Goal: Task Accomplishment & Management: Manage account settings

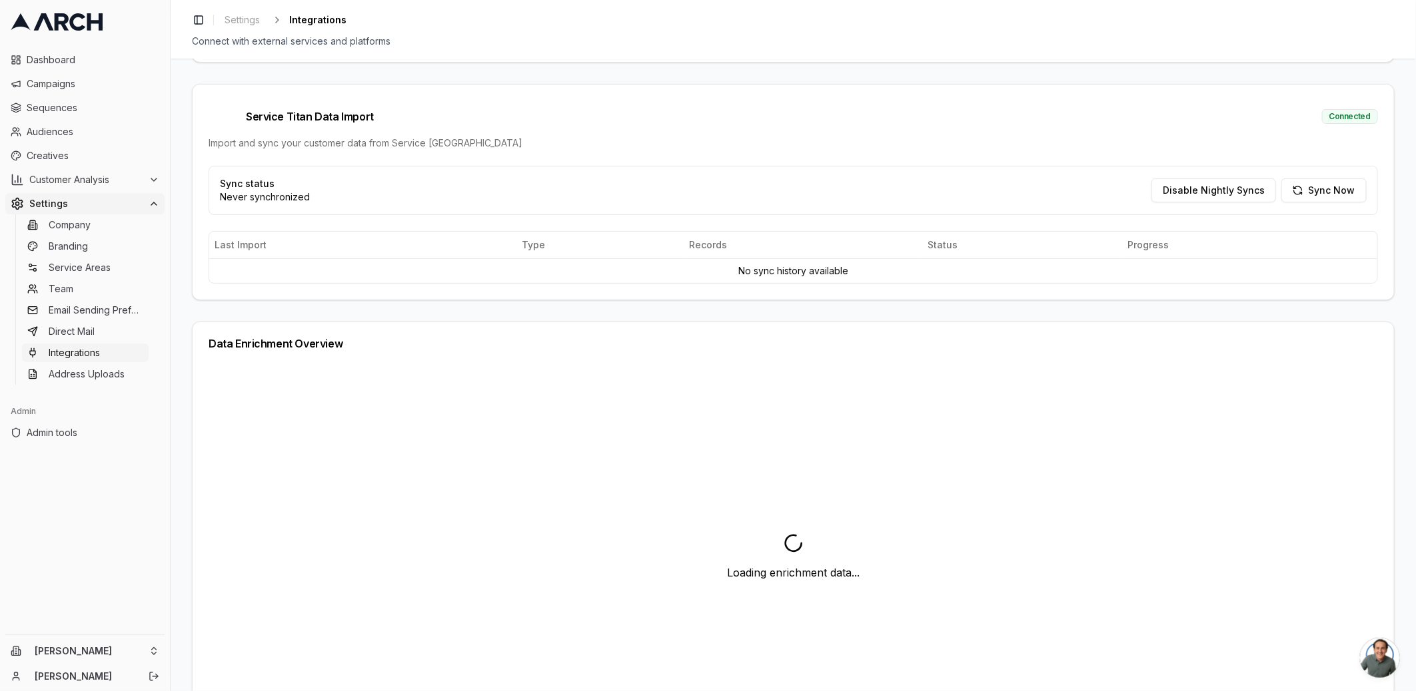
scroll to position [266, 0]
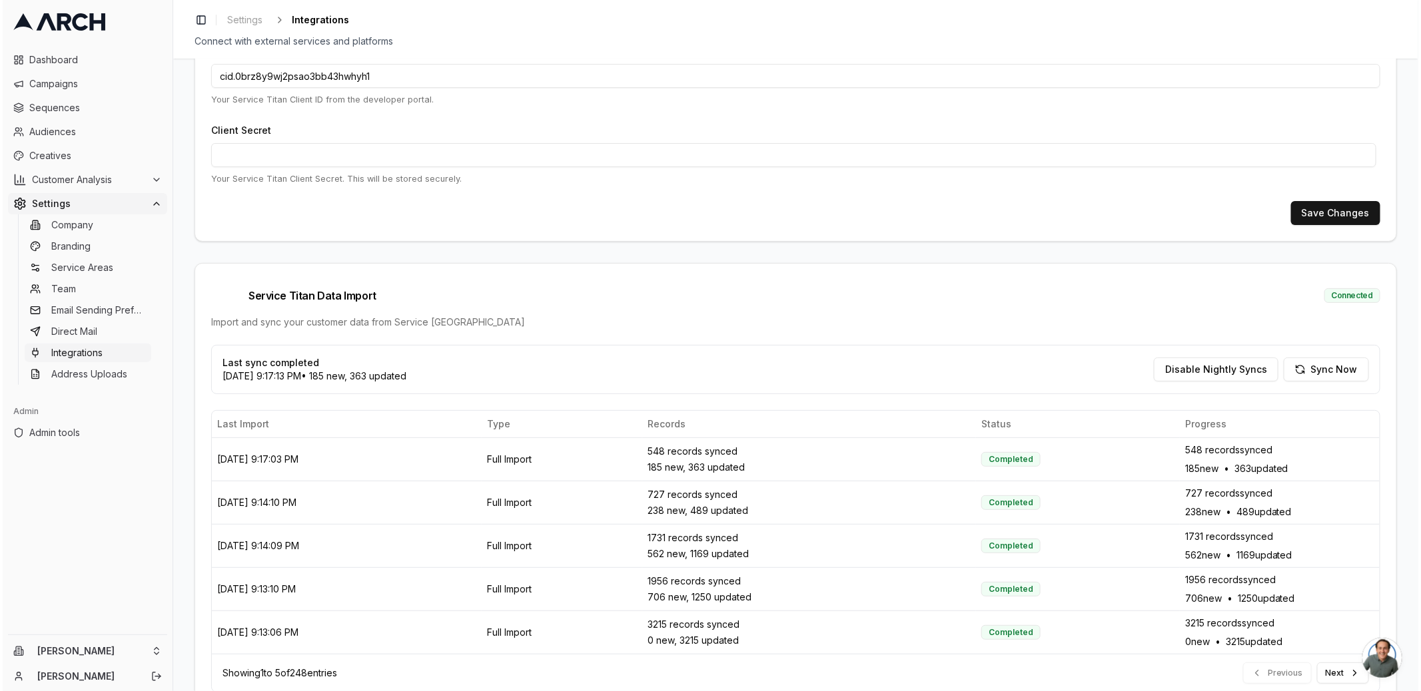
scroll to position [266, 0]
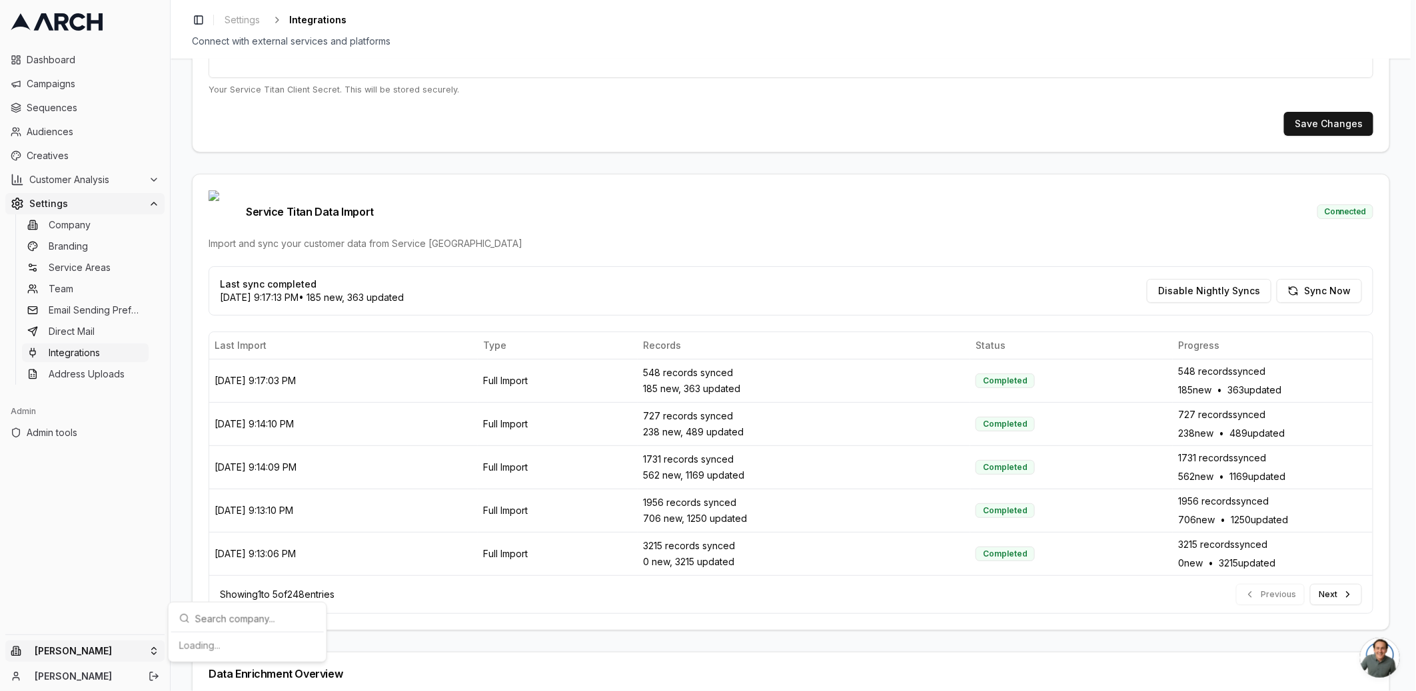
click at [114, 661] on html "Dashboard Campaigns Sequences Audiences Creatives Customer Analysis Settings Co…" at bounding box center [708, 345] width 1416 height 691
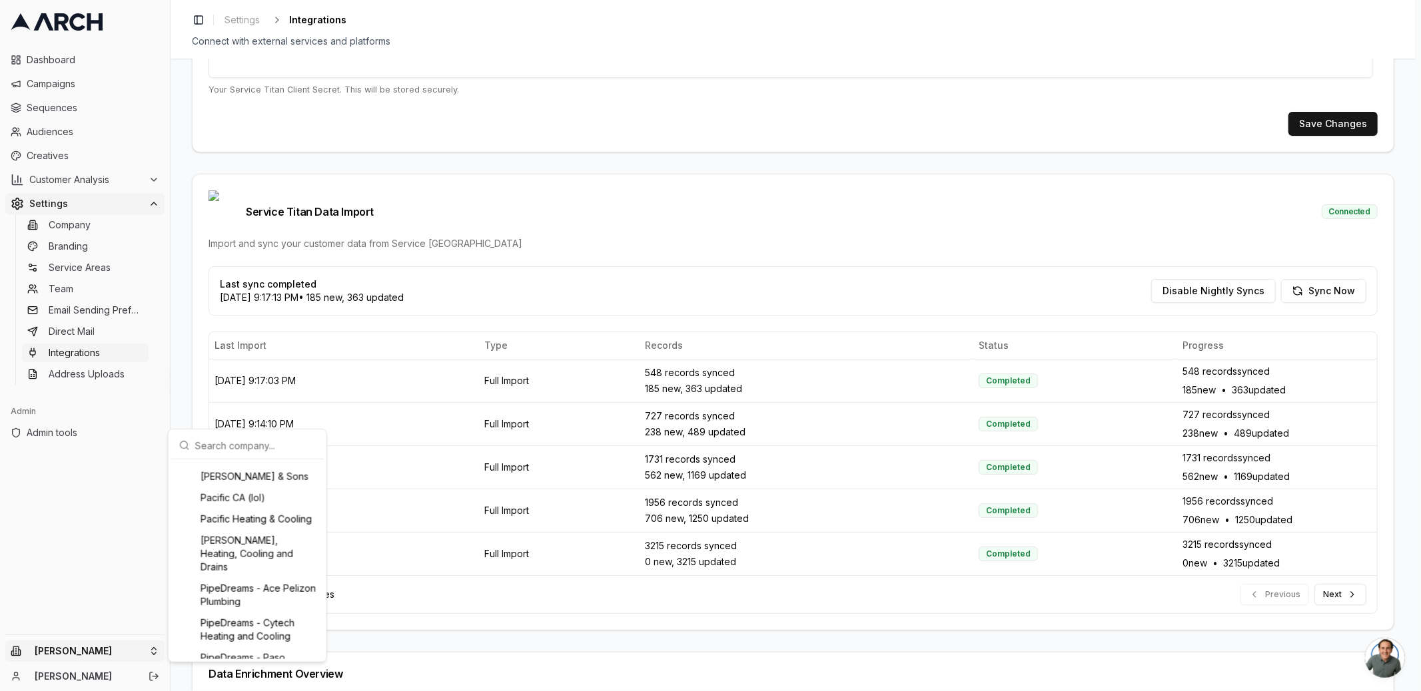
scroll to position [1243, 0]
click at [242, 592] on div "PipeDreams - Ace Pelizon Plumbing" at bounding box center [247, 574] width 147 height 35
type input "329652740"
type input "cid.uip1ytb3vdgm4673l122l8mkm"
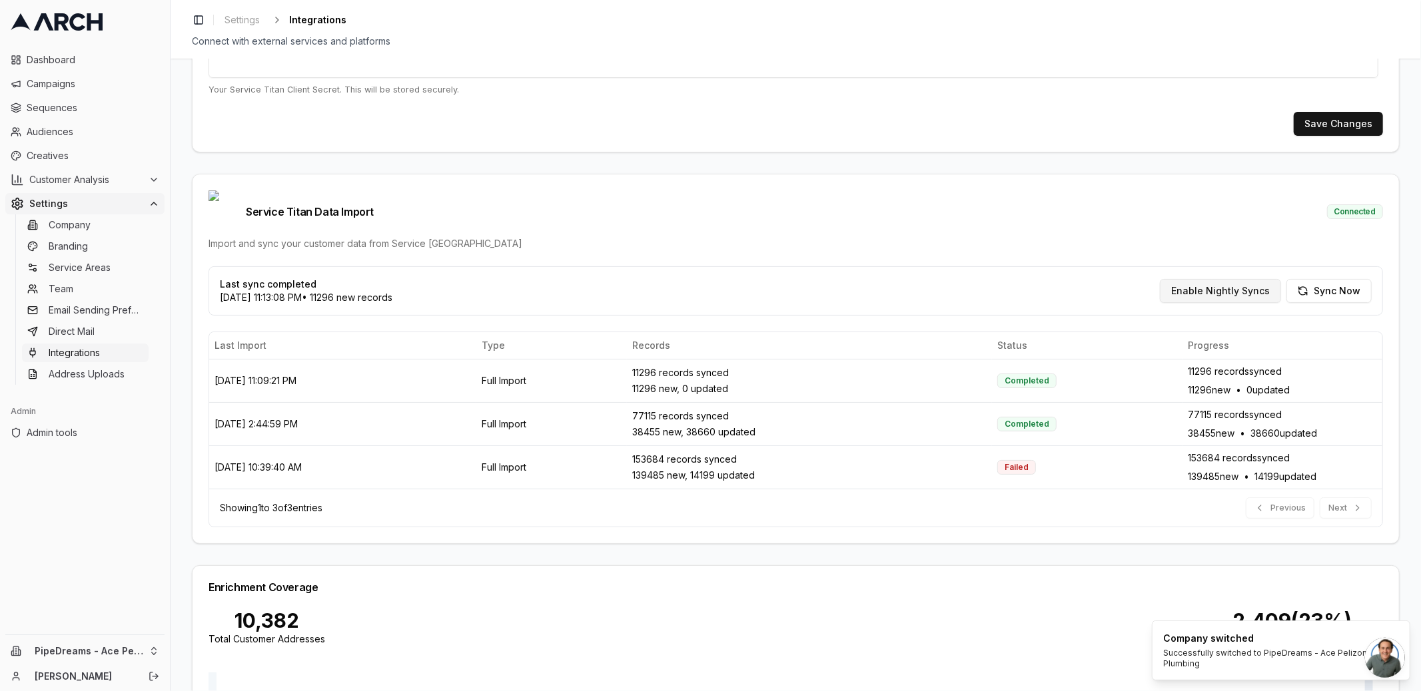
click at [1200, 279] on button "Enable Nightly Syncs" at bounding box center [1220, 291] width 121 height 24
